Goal: Task Accomplishment & Management: Manage account settings

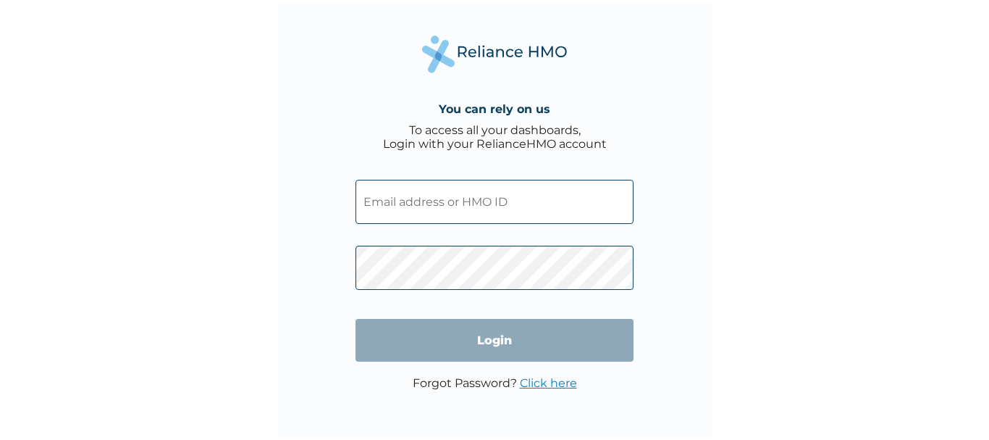
click at [394, 210] on input "text" at bounding box center [495, 202] width 278 height 44
paste input "ECS/10083/A"
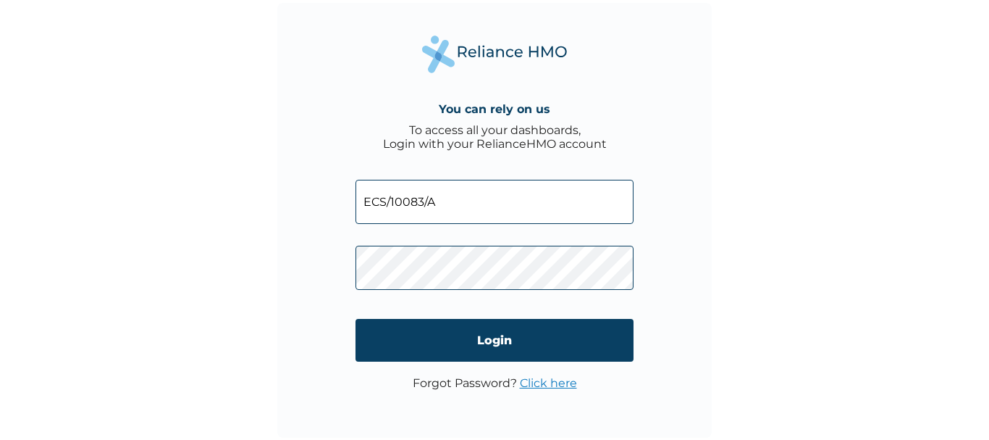
type input "ECS/10083/A"
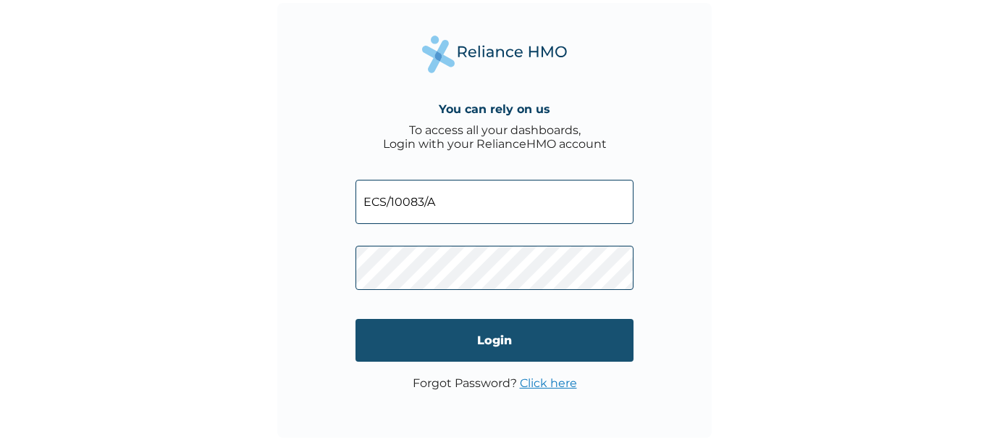
click at [439, 356] on input "Login" at bounding box center [495, 340] width 278 height 43
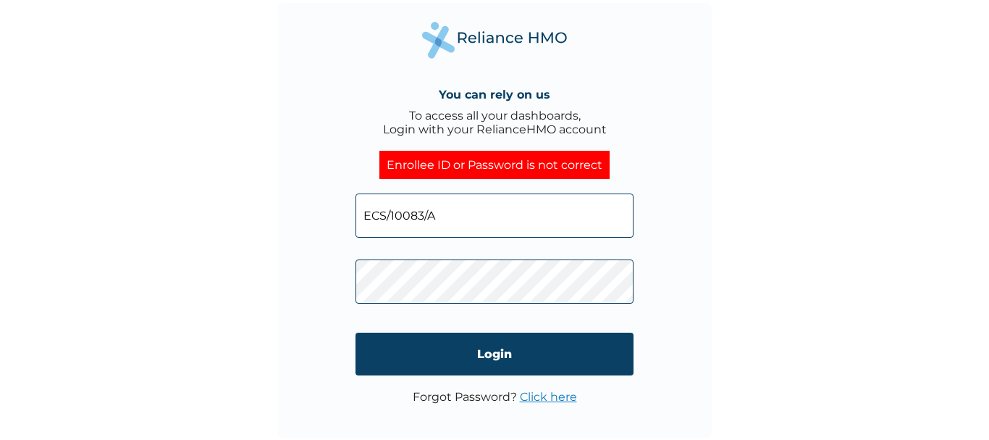
click at [315, 284] on div "You can rely on us To access all your dashboards, Login with your RelianceHMO a…" at bounding box center [494, 220] width 434 height 434
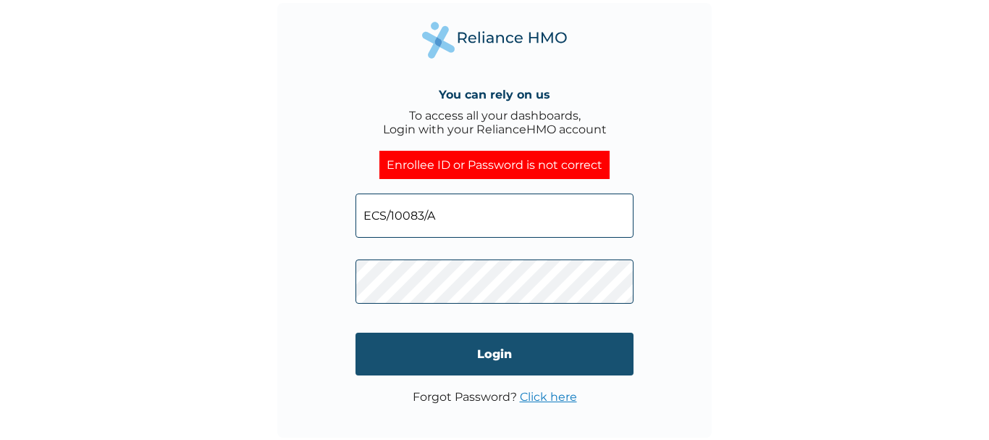
click at [446, 364] on input "Login" at bounding box center [495, 353] width 278 height 43
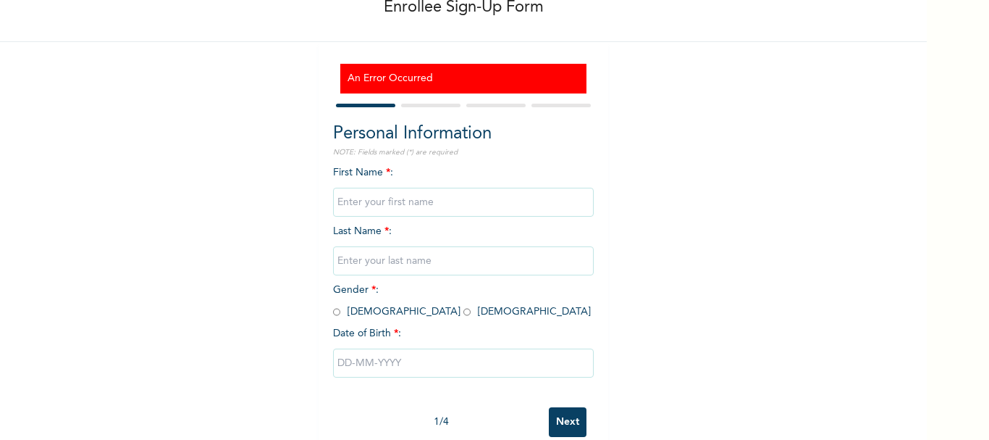
scroll to position [114, 0]
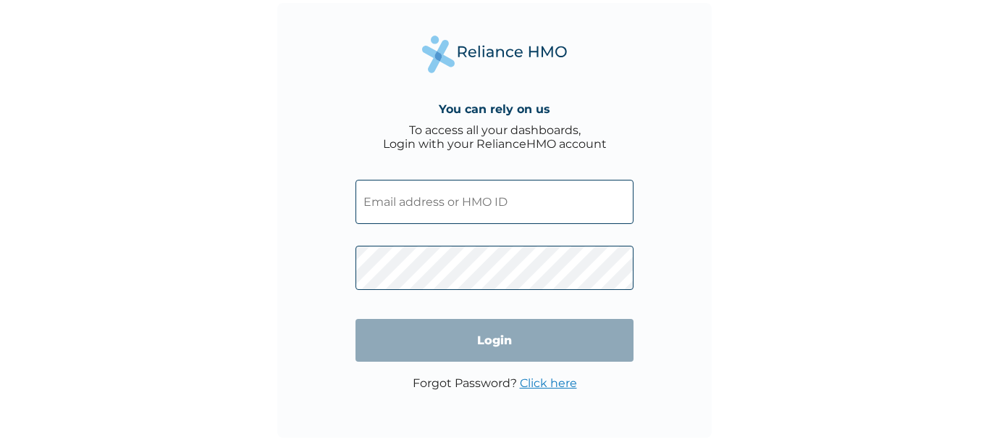
type input "ECS/10083/A"
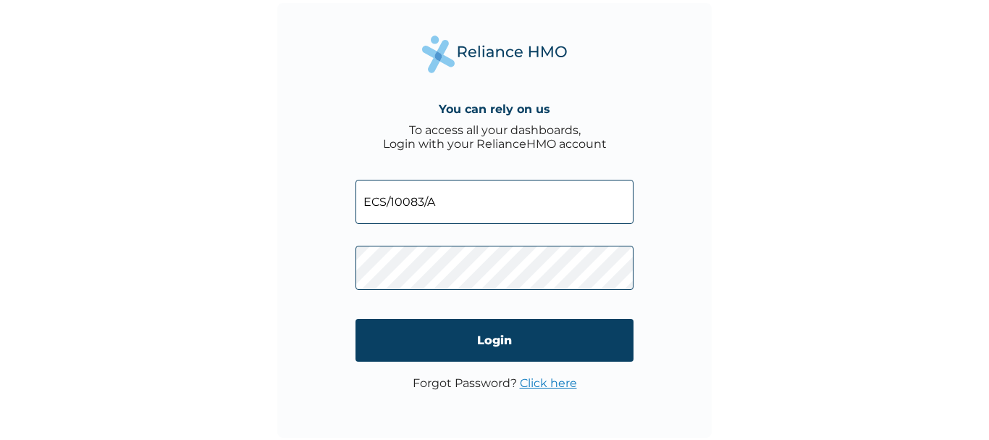
click at [555, 380] on link "Click here" at bounding box center [548, 383] width 57 height 14
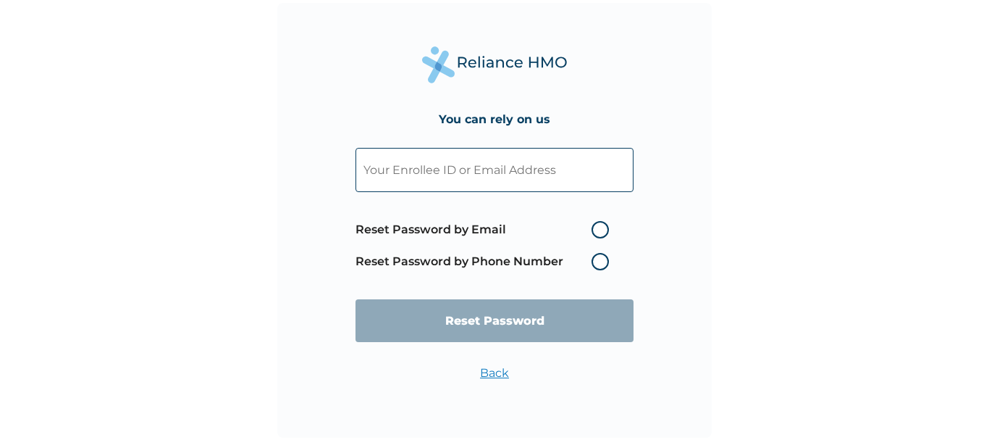
click at [606, 232] on label "Reset Password by Email" at bounding box center [486, 229] width 261 height 17
click at [594, 232] on input "Reset Password by Email" at bounding box center [582, 229] width 23 height 23
radio input "true"
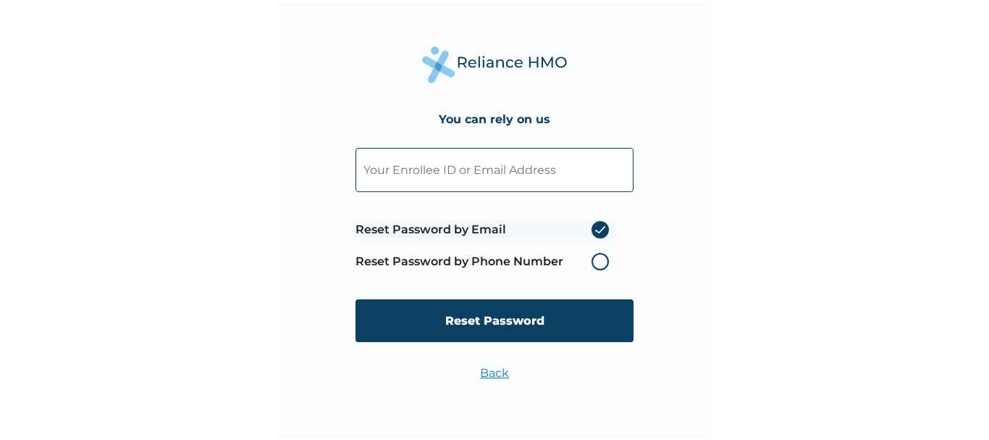
click at [396, 175] on input "text" at bounding box center [495, 170] width 278 height 44
type input "erioluwaolomola@gmail.com"
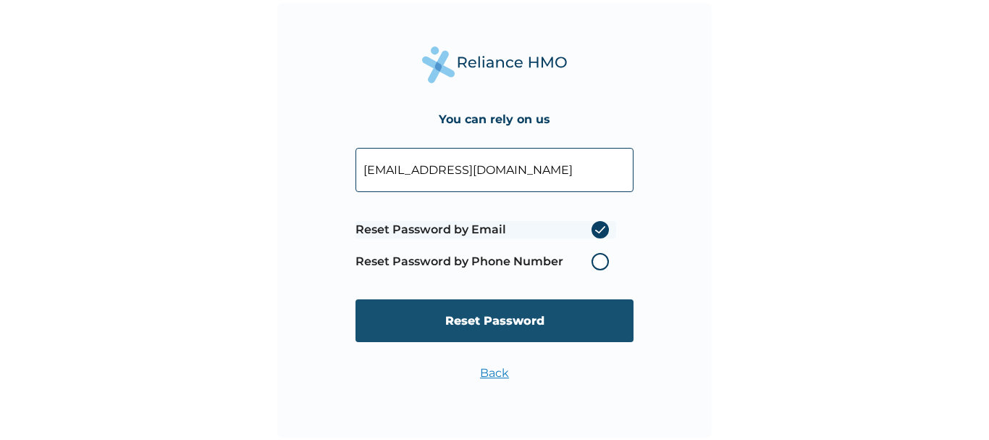
click at [470, 320] on input "Reset Password" at bounding box center [495, 320] width 278 height 43
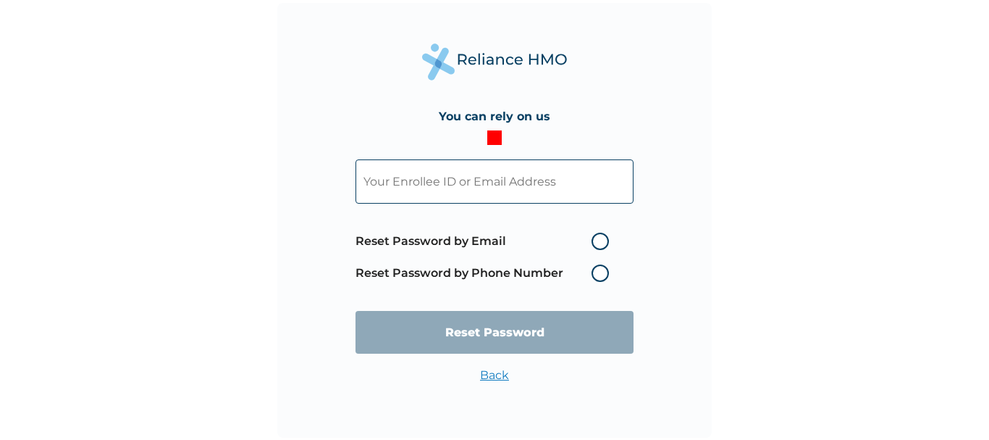
click at [608, 244] on label "Reset Password by Email" at bounding box center [486, 240] width 261 height 17
click at [594, 244] on input "Reset Password by Email" at bounding box center [582, 241] width 23 height 23
radio input "true"
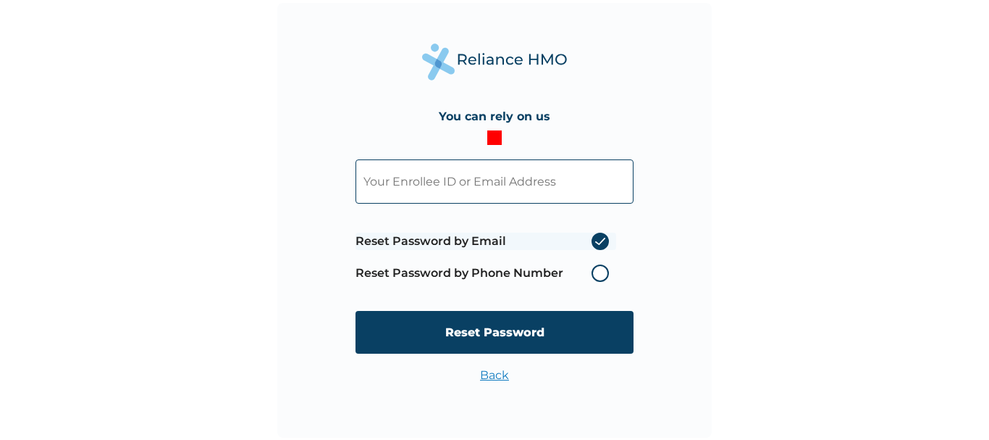
click at [450, 175] on input "text" at bounding box center [495, 181] width 278 height 44
type input "erioluwaolomola@gmail.com"
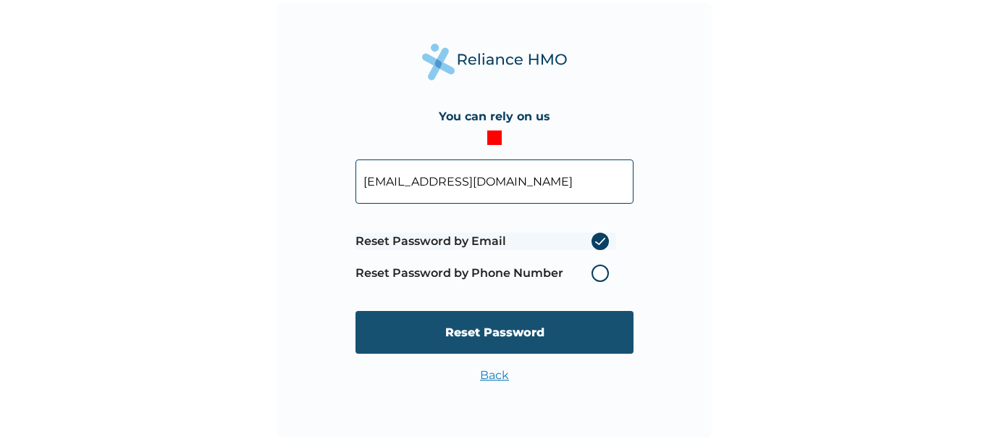
click at [521, 329] on input "Reset Password" at bounding box center [495, 332] width 278 height 43
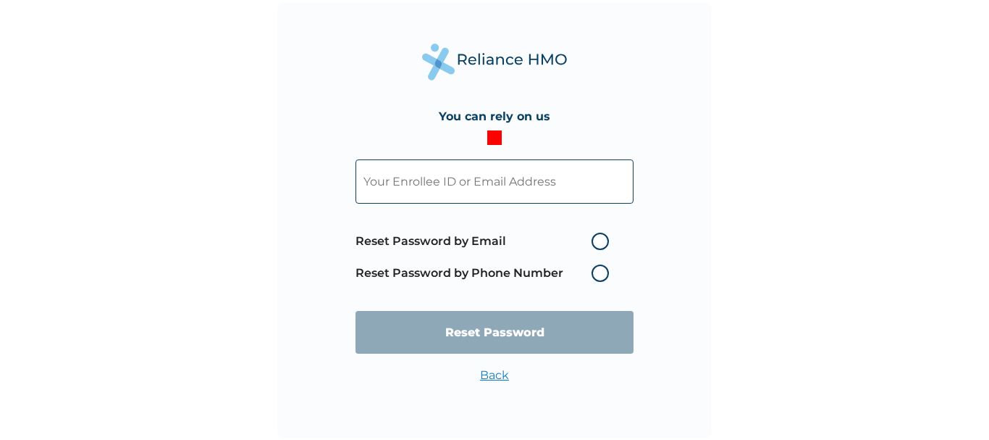
click at [493, 379] on link "Back" at bounding box center [494, 375] width 29 height 14
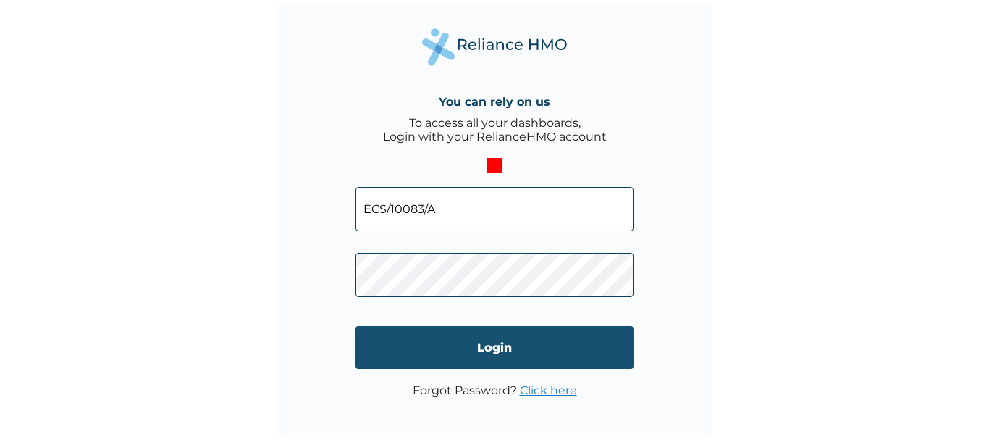
click at [432, 353] on input "Login" at bounding box center [495, 347] width 278 height 43
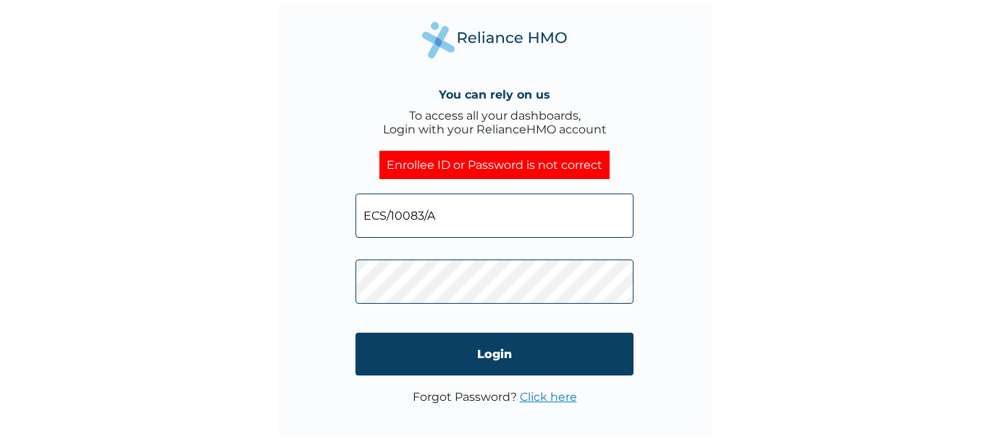
click at [548, 400] on link "Click here" at bounding box center [548, 397] width 57 height 14
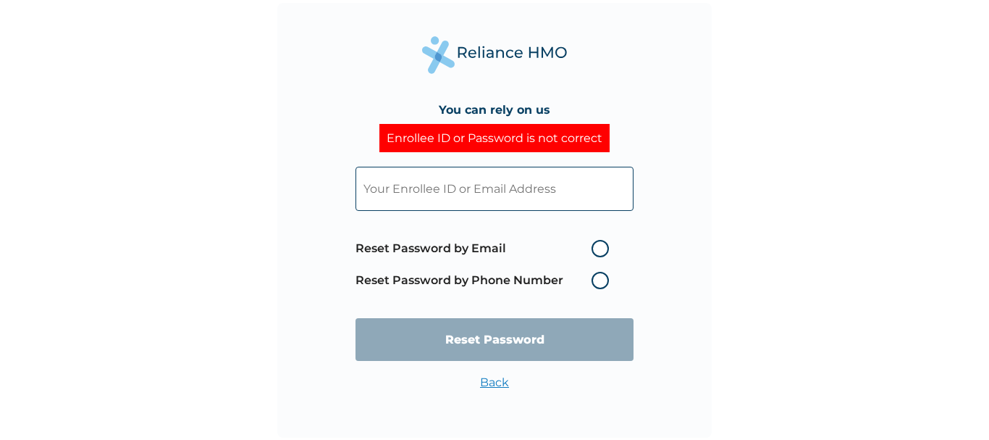
click at [605, 243] on label "Reset Password by Email" at bounding box center [486, 248] width 261 height 17
click at [594, 243] on input "Reset Password by Email" at bounding box center [582, 248] width 23 height 23
radio input "true"
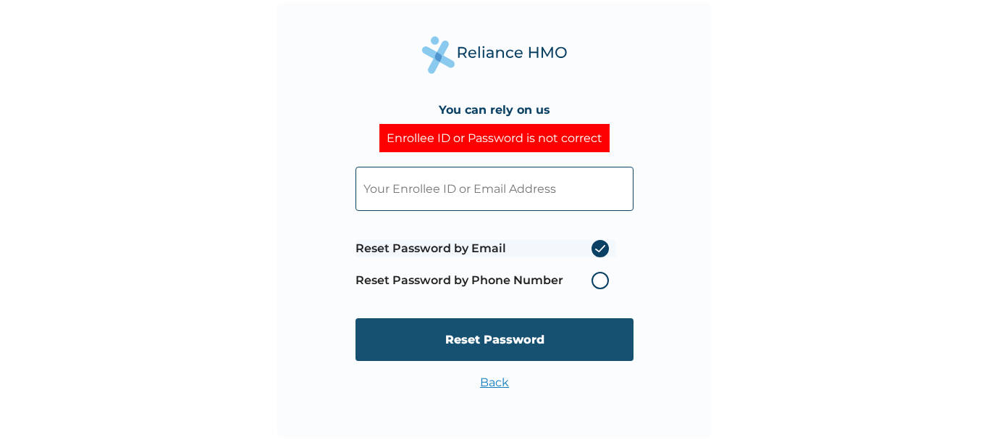
click at [587, 340] on input "Reset Password" at bounding box center [495, 339] width 278 height 43
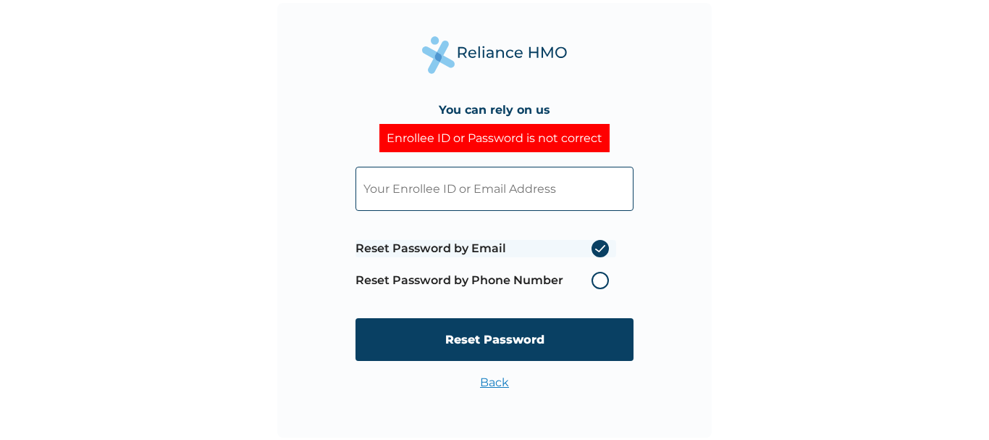
click at [381, 185] on input "text" at bounding box center [495, 189] width 278 height 44
type input "erioluwaolomola@gmail.com"
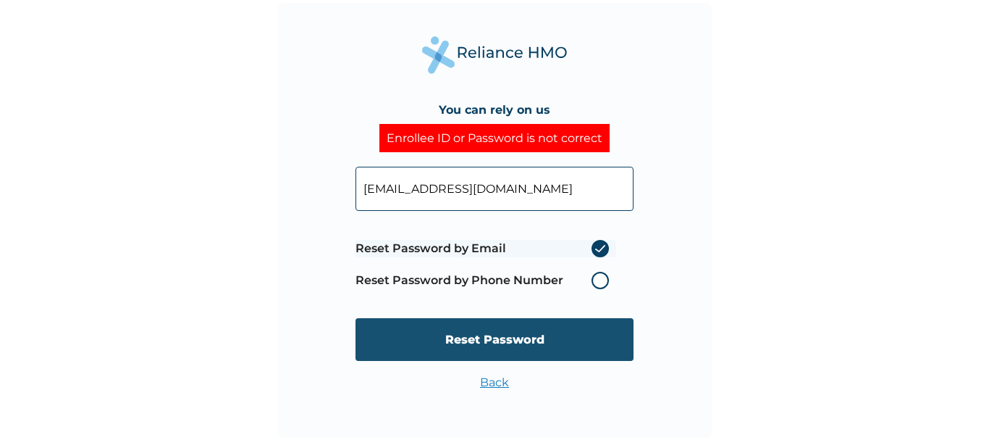
click at [539, 337] on input "Reset Password" at bounding box center [495, 339] width 278 height 43
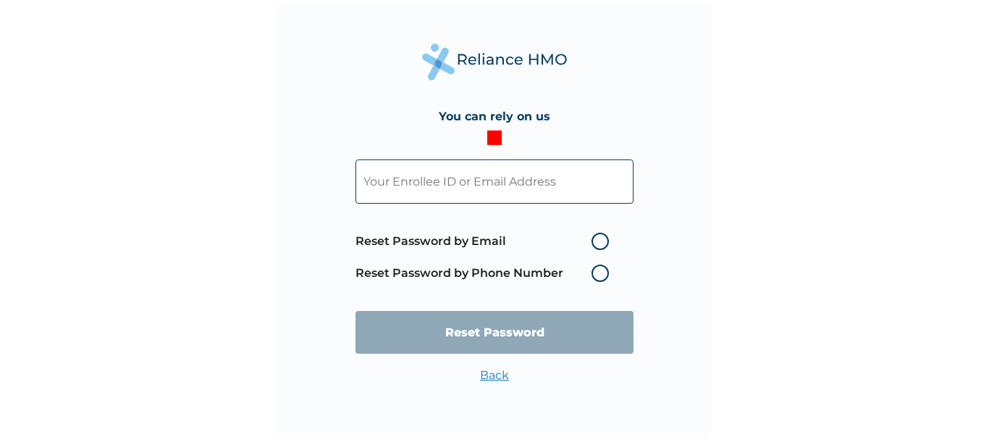
click at [484, 380] on link "Back" at bounding box center [494, 375] width 29 height 14
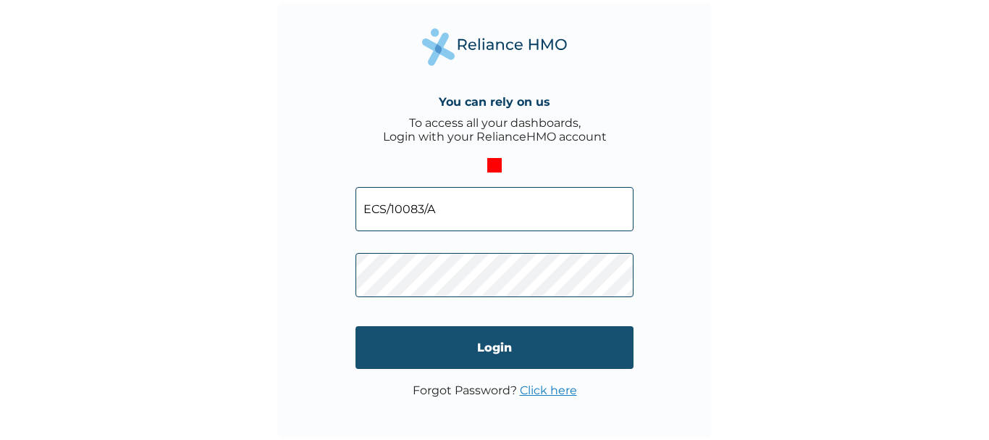
click at [483, 368] on input "Login" at bounding box center [495, 347] width 278 height 43
